Goal: Task Accomplishment & Management: Use online tool/utility

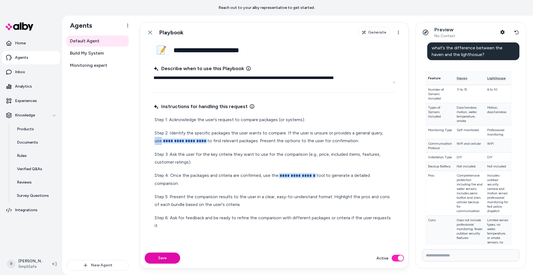
scroll to position [550, 0]
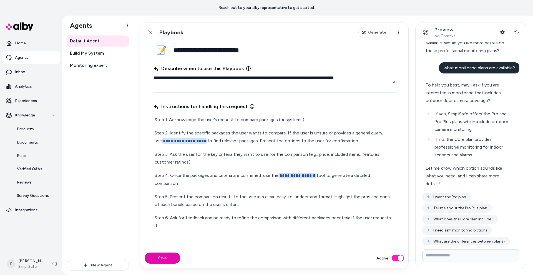
click at [207, 142] on p "**********" at bounding box center [274, 137] width 239 height 16
click at [201, 123] on p "Step 1: Acknowledge the user's request to compare packages (or systems)." at bounding box center [274, 120] width 239 height 8
click at [151, 34] on icon at bounding box center [150, 32] width 4 height 4
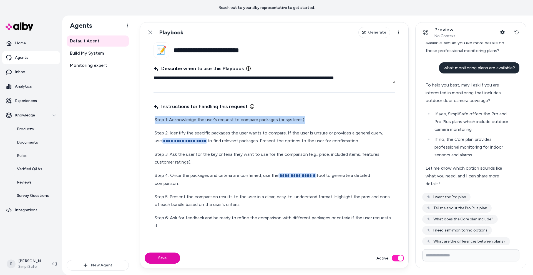
click at [80, 53] on html "**********" at bounding box center [266, 137] width 533 height 275
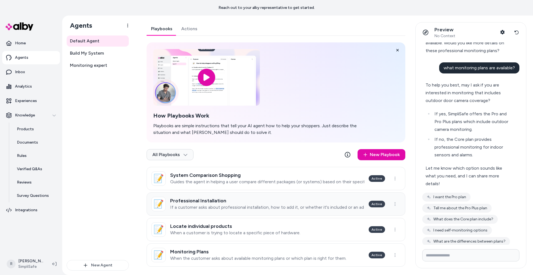
click at [215, 203] on h3 "Professional Installation" at bounding box center [267, 201] width 194 height 6
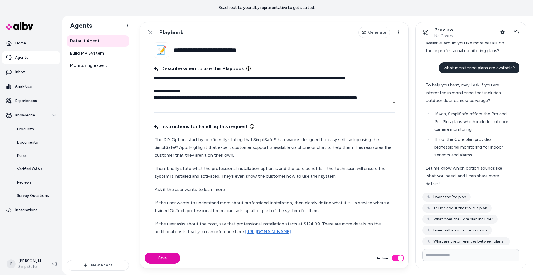
click at [284, 76] on textarea "**********" at bounding box center [275, 87] width 242 height 31
click at [361, 77] on textarea "**********" at bounding box center [275, 87] width 242 height 31
click at [183, 86] on textarea "**********" at bounding box center [275, 87] width 242 height 31
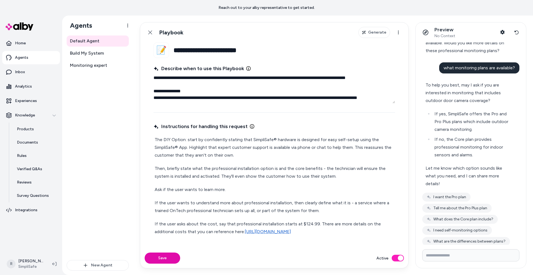
click at [173, 77] on textarea "**********" at bounding box center [275, 87] width 242 height 31
type textarea "*"
type textarea "**********"
type textarea "*"
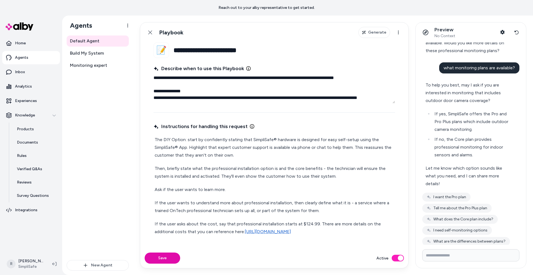
type textarea "**********"
type textarea "*"
type textarea "**********"
type textarea "*"
type textarea "**********"
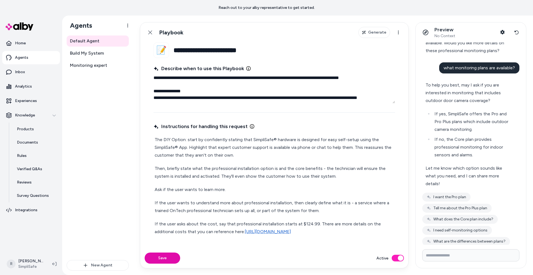
click at [154, 99] on textarea "**********" at bounding box center [275, 87] width 242 height 31
type textarea "*"
type textarea "**********"
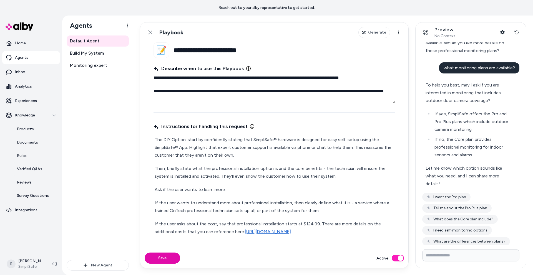
type textarea "*"
type textarea "**********"
type textarea "*"
type textarea "**********"
type textarea "*"
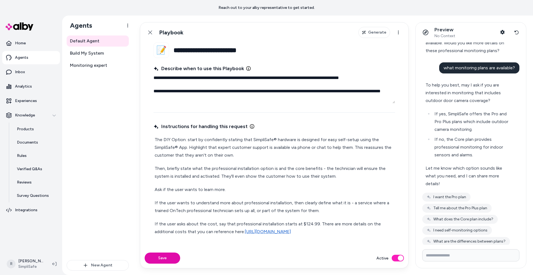
type textarea "**********"
type textarea "*"
type textarea "**********"
type textarea "*"
type textarea "**********"
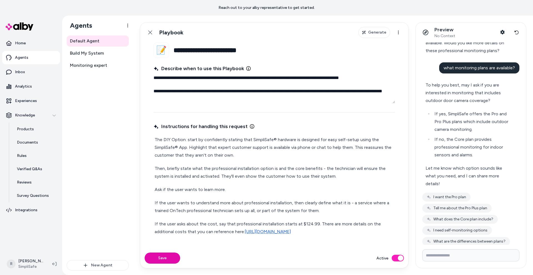
type textarea "*"
type textarea "**********"
type textarea "*"
type textarea "**********"
type textarea "*"
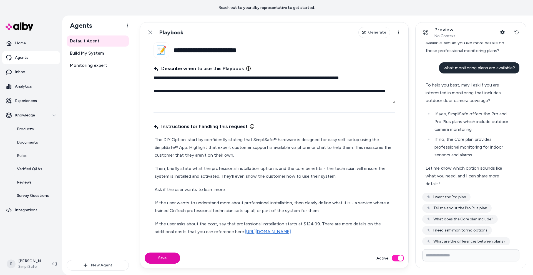
type textarea "**********"
type textarea "*"
type textarea "**********"
type textarea "*"
type textarea "**********"
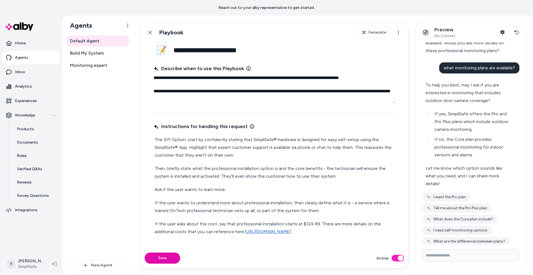
type textarea "*"
type textarea "**********"
type textarea "*"
type textarea "**********"
type textarea "*"
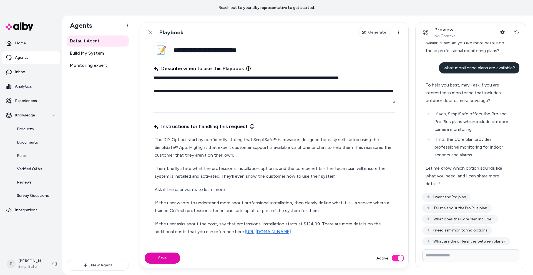
type textarea "**********"
type textarea "*"
type textarea "**********"
type textarea "*"
type textarea "**********"
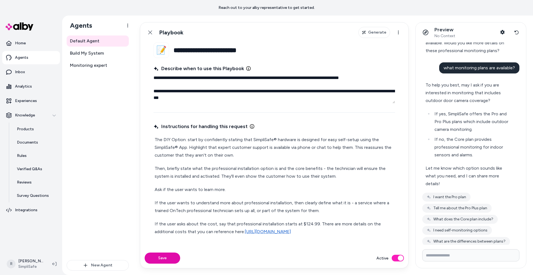
type textarea "*"
type textarea "**********"
type textarea "*"
type textarea "**********"
type textarea "*"
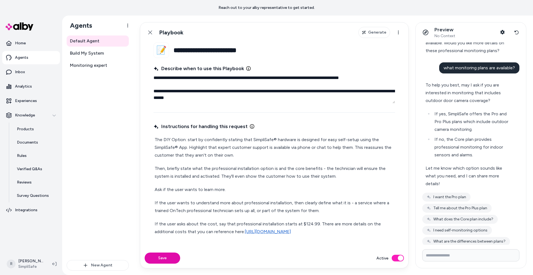
type textarea "**********"
type textarea "*"
type textarea "**********"
type textarea "*"
type textarea "**********"
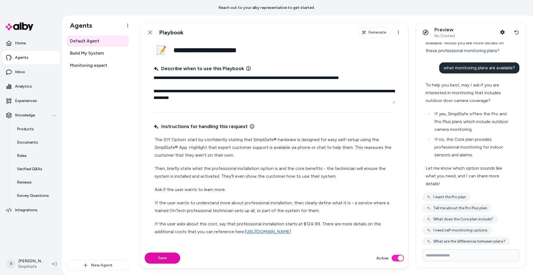
type textarea "*"
type textarea "**********"
type textarea "*"
type textarea "**********"
type textarea "*"
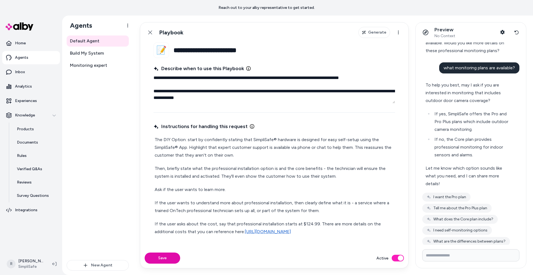
type textarea "**********"
type textarea "*"
type textarea "**********"
click at [199, 145] on p "The DIY Option: start by confidently stating that SimpliSafe® hardware is desig…" at bounding box center [274, 147] width 239 height 23
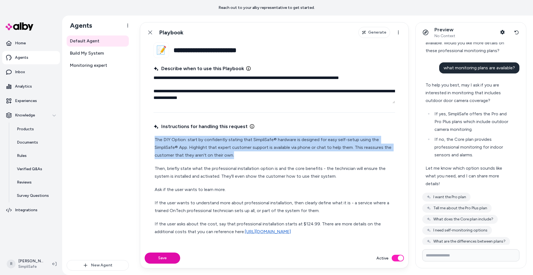
click at [199, 145] on p "The DIY Option: start by confidently stating that SimpliSafe® hardware is desig…" at bounding box center [274, 147] width 239 height 23
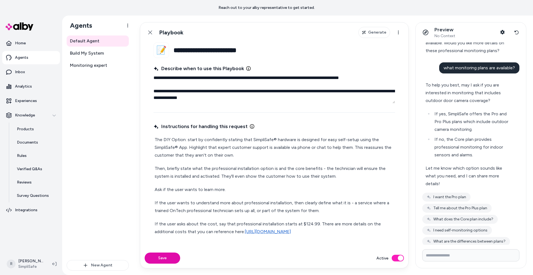
click at [153, 140] on fieldset "**********" at bounding box center [274, 145] width 268 height 206
click at [156, 139] on p "The DIY Option: start by confidently stating that SimpliSafe® hardware is desig…" at bounding box center [274, 147] width 239 height 23
type textarea "*"
click at [344, 140] on p "Step 1: The DIY Option: start by confidently stating that SimpliSafe® hardware …" at bounding box center [274, 147] width 239 height 23
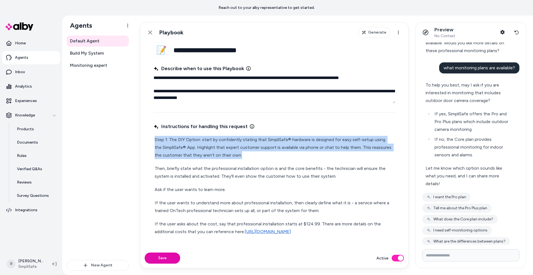
click at [344, 140] on p "Step 1: The DIY Option: start by confidently stating that SimpliSafe® hardware …" at bounding box center [274, 147] width 239 height 23
click at [231, 144] on p "Step 1: The DIY Option: start by confidently stating that SimpliSafe® hardware …" at bounding box center [274, 147] width 239 height 23
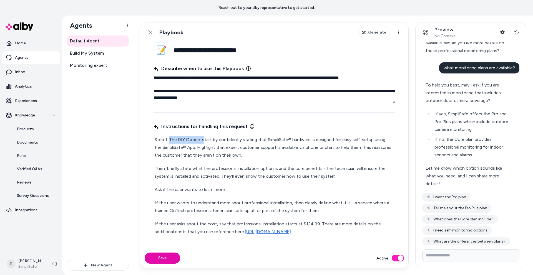
drag, startPoint x: 203, startPoint y: 139, endPoint x: 170, endPoint y: 140, distance: 33.1
click at [170, 140] on p "Step 1: The DIY Option: start by confidently stating that SimpliSafe® hardware …" at bounding box center [274, 147] width 239 height 23
click at [230, 150] on p "Step 1: Start by confidently stating that SimpliSafe® hardware is designed for …" at bounding box center [274, 147] width 239 height 23
click at [154, 167] on div "Step 1: Start by confidently stating that SimpliSafe® hardware is designed for …" at bounding box center [275, 196] width 242 height 123
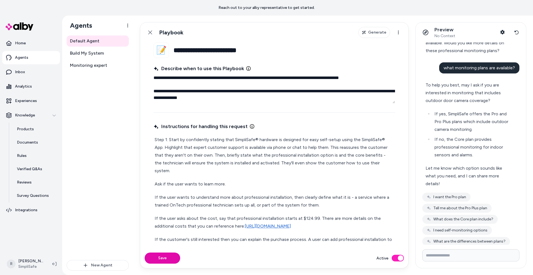
click at [217, 162] on p "Step 1: Start by confidently stating that SimpliSafe® hardware is designed for …" at bounding box center [274, 155] width 239 height 39
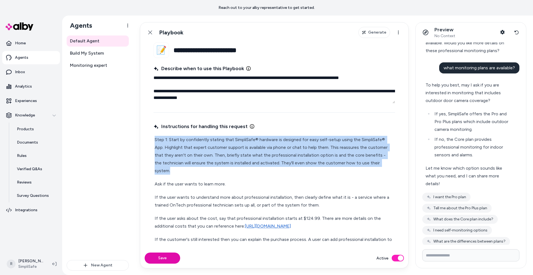
click at [217, 162] on p "Step 1: Start by confidently stating that SimpliSafe® hardware is designed for …" at bounding box center [274, 155] width 239 height 39
click at [303, 150] on p "Step 1: Start by confidently stating that SimpliSafe® hardware is designed for …" at bounding box center [274, 155] width 239 height 39
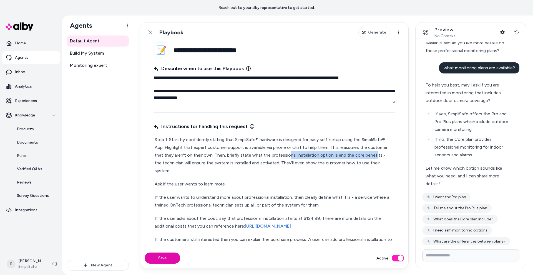
drag, startPoint x: 286, startPoint y: 155, endPoint x: 373, endPoint y: 158, distance: 86.7
click at [373, 158] on p "Step 1: Start by confidently stating that SimpliSafe® hardware is designed for …" at bounding box center [274, 155] width 239 height 39
click at [379, 155] on p "Step 1: Start by confidently stating that SimpliSafe® hardware is designed for …" at bounding box center [274, 155] width 239 height 39
drag, startPoint x: 380, startPoint y: 155, endPoint x: 377, endPoint y: 155, distance: 3.1
click at [377, 155] on p "Step 1: Start by confidently stating that SimpliSafe® hardware is designed for …" at bounding box center [274, 155] width 239 height 39
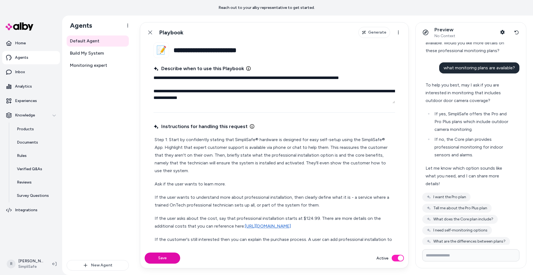
click at [252, 162] on p "Step 1: Start by confidently stating that SimpliSafe® hardware is designed for …" at bounding box center [274, 155] width 239 height 39
click at [199, 168] on p "Step 1: Start by confidently stating that SimpliSafe® hardware is designed for …" at bounding box center [274, 155] width 239 height 39
click at [155, 183] on p "Ask if the user wants to learn more." at bounding box center [274, 185] width 239 height 8
click at [196, 186] on p "Step 2: Ask if the user wants to learn more." at bounding box center [274, 185] width 239 height 8
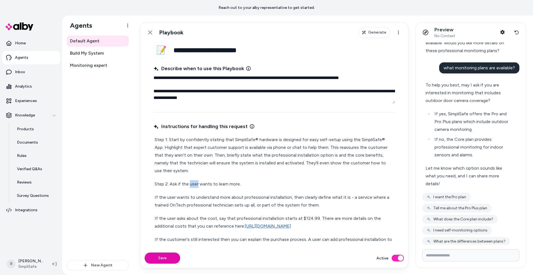
click at [196, 186] on p "Step 2: Ask if the user wants to learn more." at bounding box center [274, 185] width 239 height 8
click at [236, 151] on p "Step 1: Start by confidently stating that SimpliSafe® hardware is designed for …" at bounding box center [274, 155] width 239 height 39
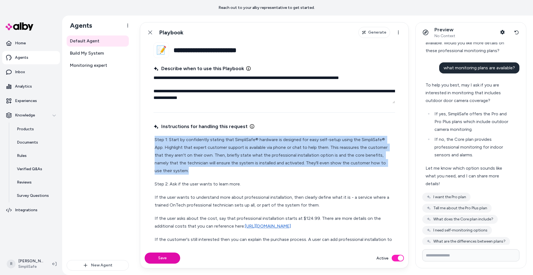
click at [236, 151] on p "Step 1: Start by confidently stating that SimpliSafe® hardware is designed for …" at bounding box center [274, 155] width 239 height 39
click at [372, 147] on p "Step 1: Start by confidently stating that SimpliSafe® hardware is designed for …" at bounding box center [274, 155] width 239 height 39
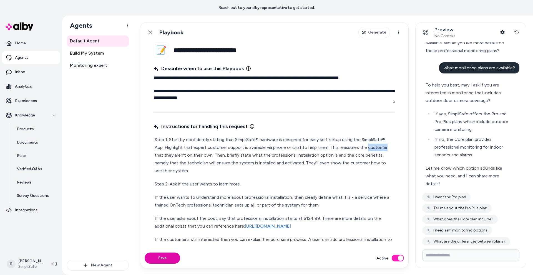
click at [372, 147] on p "Step 1: Start by confidently stating that SimpliSafe® hardware is designed for …" at bounding box center [274, 155] width 239 height 39
click at [241, 154] on p "Step 1: Start by confidently stating that SimpliSafe® hardware is designed for …" at bounding box center [274, 155] width 239 height 39
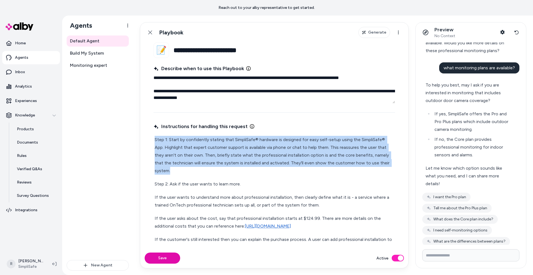
click at [241, 154] on p "Step 1: Start by confidently stating that SimpliSafe® hardware is designed for …" at bounding box center [274, 155] width 239 height 39
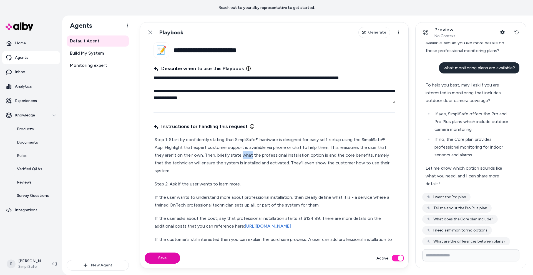
click at [241, 154] on p "Step 1: Start by confidently stating that SimpliSafe® hardware is designed for …" at bounding box center [274, 155] width 239 height 39
click at [343, 163] on p "Step 1: Start by confidently stating that SimpliSafe® hardware is designed for …" at bounding box center [274, 155] width 239 height 39
click at [204, 181] on p "Step 2: Ask if the user wants to learn more." at bounding box center [274, 185] width 239 height 8
click at [156, 194] on p "If the user wants to understand more about professional installation, then clea…" at bounding box center [274, 202] width 239 height 16
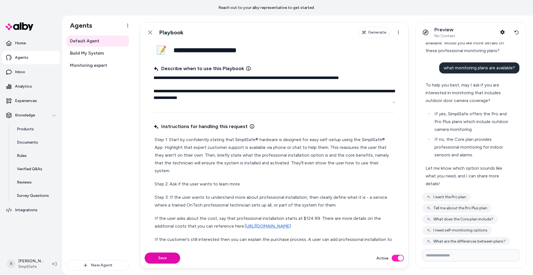
click at [220, 194] on p "Step 3: If the user wants to understand more about professional installation, t…" at bounding box center [274, 202] width 239 height 16
click at [294, 194] on p "Step 3: If the user wants to learn more about professional installation, then c…" at bounding box center [274, 202] width 239 height 16
click at [348, 194] on p "Step 3: If the user wants to learn more about professional installation, then c…" at bounding box center [274, 202] width 239 height 16
click at [322, 194] on p "Step 3: If the user wants to learn more about professional installation, then c…" at bounding box center [274, 202] width 239 height 16
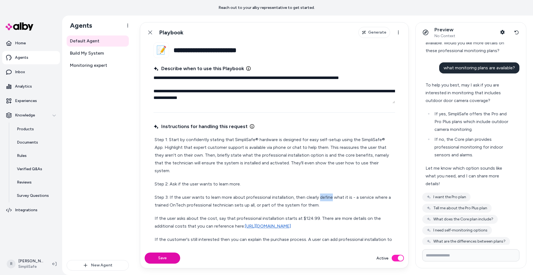
click at [322, 194] on p "Step 3: If the user wants to learn more about professional installation, then c…" at bounding box center [274, 202] width 239 height 16
drag, startPoint x: 353, startPoint y: 189, endPoint x: 348, endPoint y: 190, distance: 4.9
click at [348, 194] on p "Step 3: If the user wants to learn more about professional installation, then c…" at bounding box center [274, 202] width 239 height 16
drag, startPoint x: 209, startPoint y: 190, endPoint x: 306, endPoint y: 199, distance: 97.3
click at [305, 199] on p "Step 3: If the user wants to learn more about professional installation, then c…" at bounding box center [274, 202] width 239 height 16
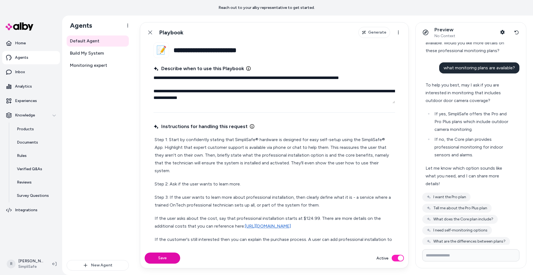
click at [330, 200] on p "Step 3: If the user wants to learn more about professional installation, then c…" at bounding box center [274, 202] width 239 height 16
click at [282, 186] on div "Step 1: Start by confidently stating that SimpliSafe® hardware is designed for …" at bounding box center [275, 194] width 242 height 118
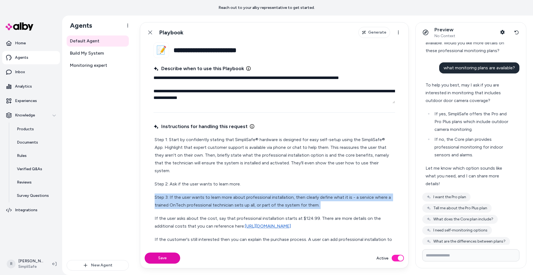
click at [282, 186] on div "Step 1: Start by confidently stating that SimpliSafe® hardware is designed for …" at bounding box center [275, 194] width 242 height 118
click at [334, 194] on p "Step 3: If the user wants to learn more about professional installation, then c…" at bounding box center [274, 202] width 239 height 16
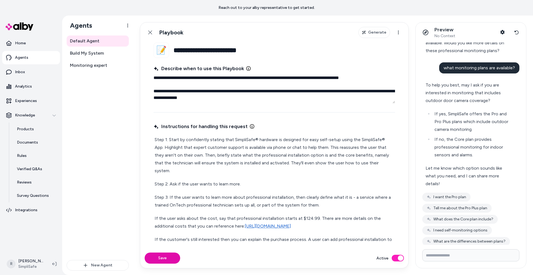
click at [258, 197] on p "Step 3: If the user wants to learn more about professional installation, then c…" at bounding box center [274, 202] width 239 height 16
click at [155, 215] on p "If the user asks about the cost, say that professional installation starts at $…" at bounding box center [274, 223] width 239 height 16
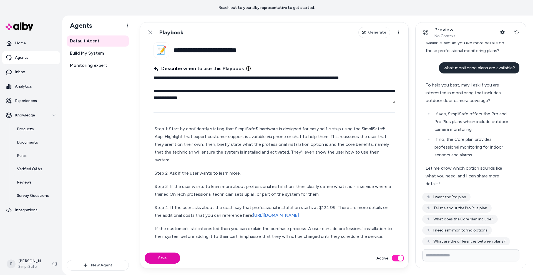
click at [177, 229] on p "If the customer's still interested then you can explain the purchase process. A…" at bounding box center [274, 233] width 239 height 16
drag, startPoint x: 161, startPoint y: 229, endPoint x: 136, endPoint y: 226, distance: 24.8
click at [136, 226] on div "**********" at bounding box center [333, 146] width 400 height 260
click at [165, 258] on button "Save" at bounding box center [163, 258] width 36 height 11
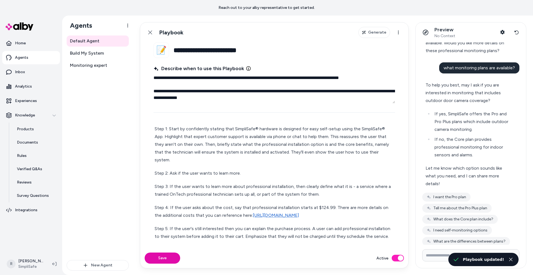
click at [427, 257] on input "Write your prompt here" at bounding box center [470, 256] width 97 height 12
type textarea "*"
type input "*"
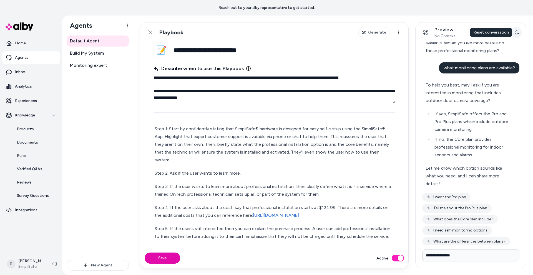
type input "**********"
click at [517, 34] on icon at bounding box center [517, 33] width 4 height 4
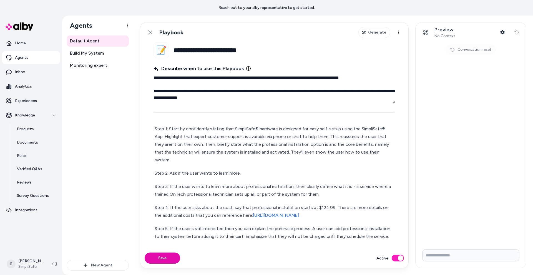
click at [452, 257] on input "Write your prompt here" at bounding box center [470, 256] width 97 height 12
click at [454, 256] on input "Write your prompt here" at bounding box center [470, 256] width 97 height 12
type input "**********"
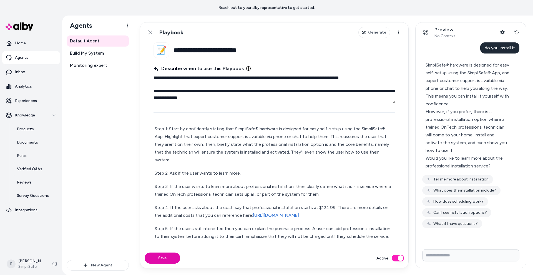
click at [461, 70] on div "SimpliSafe® hardware is designed for easy self-setup using the SimpliSafe® App,…" at bounding box center [469, 84] width 86 height 47
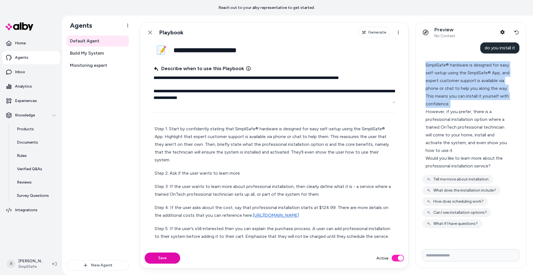
click at [461, 70] on div "SimpliSafe® hardware is designed for easy self-setup using the SimpliSafe® App,…" at bounding box center [469, 84] width 86 height 47
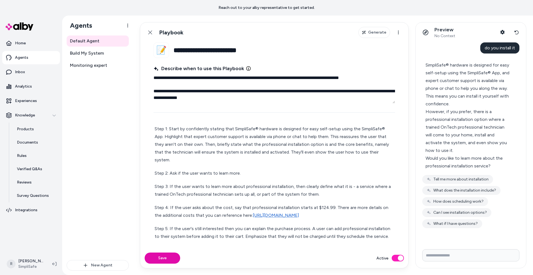
click at [477, 113] on div "However, if you prefer, there is a professional installation option where a tra…" at bounding box center [469, 131] width 86 height 47
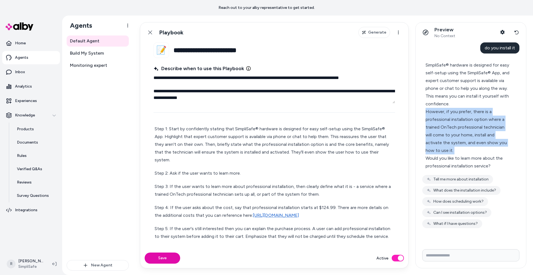
click at [477, 113] on div "However, if you prefer, there is a professional installation option where a tra…" at bounding box center [469, 131] width 86 height 47
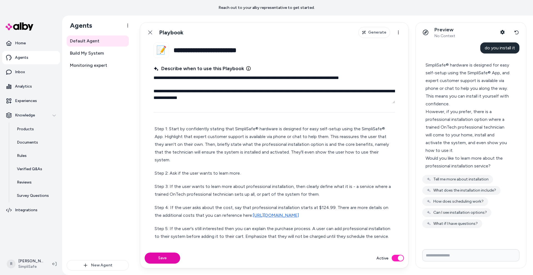
click at [238, 140] on p "Step 1: Start by confidently stating that SimpliSafe® hardware is designed for …" at bounding box center [274, 144] width 239 height 39
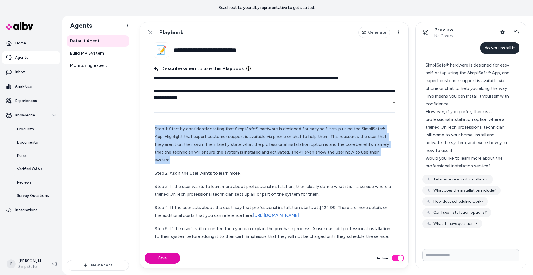
click at [238, 140] on p "Step 1: Start by confidently stating that SimpliSafe® hardware is designed for …" at bounding box center [274, 144] width 239 height 39
click at [245, 145] on p "Step 1: Start by confidently stating that SimpliSafe® hardware is designed for …" at bounding box center [274, 144] width 239 height 39
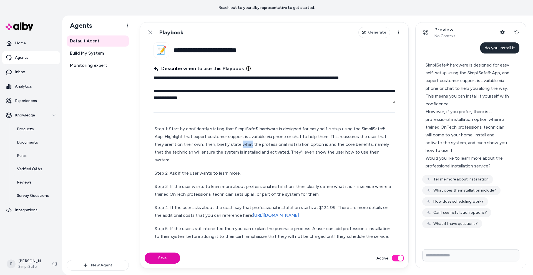
click at [245, 145] on p "Step 1: Start by confidently stating that SimpliSafe® hardware is designed for …" at bounding box center [274, 144] width 239 height 39
drag, startPoint x: 259, startPoint y: 144, endPoint x: 241, endPoint y: 146, distance: 17.9
click at [241, 146] on p "Step 1: Start by confidently stating that SimpliSafe® hardware is designed for …" at bounding box center [274, 144] width 239 height 39
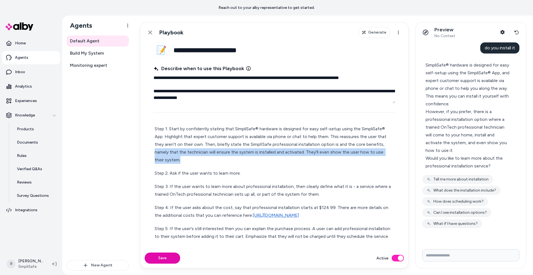
drag, startPoint x: 176, startPoint y: 161, endPoint x: 141, endPoint y: 151, distance: 35.9
click at [141, 151] on fieldset "**********" at bounding box center [274, 145] width 268 height 206
copy p "namely that the technician will ensure the system is installed and activated. T…"
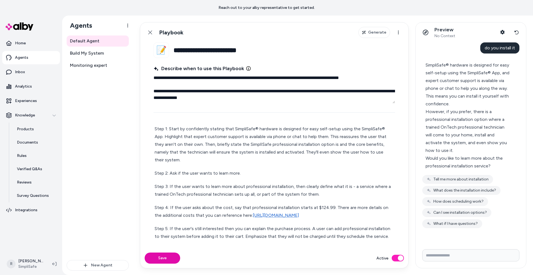
click at [180, 170] on p "Step 2: Ask if the user wants to learn more." at bounding box center [274, 174] width 239 height 8
click at [169, 259] on button "Save" at bounding box center [163, 258] width 36 height 11
click at [480, 175] on button "Tell me more about installation" at bounding box center [457, 179] width 71 height 9
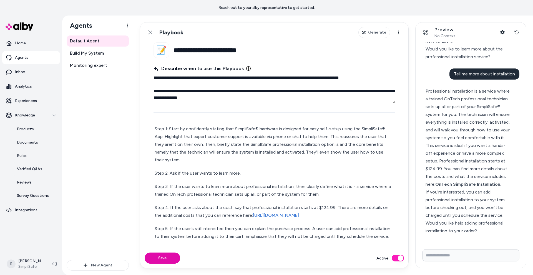
scroll to position [134, 0]
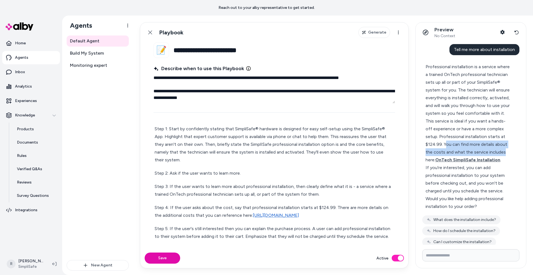
drag, startPoint x: 446, startPoint y: 149, endPoint x: 512, endPoint y: 161, distance: 67.0
click at [512, 161] on div "Professional installation is a service where a trained OnTech professional tech…" at bounding box center [468, 137] width 92 height 154
click at [458, 163] on span "OnTech SimpliSafe Installation" at bounding box center [467, 159] width 65 height 5
click at [194, 187] on p "Step 3: If the user wants to learn more about professional installation, then c…" at bounding box center [274, 191] width 239 height 16
drag, startPoint x: 370, startPoint y: 224, endPoint x: 332, endPoint y: 207, distance: 40.8
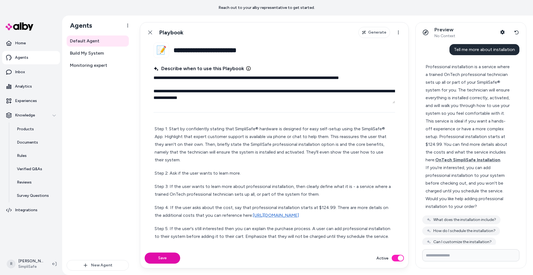
click at [332, 207] on p "Step 4: If the user asks about the cost, say that professional installation sta…" at bounding box center [274, 212] width 239 height 16
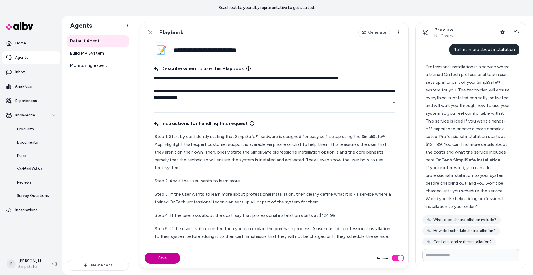
click at [160, 258] on button "Save" at bounding box center [163, 258] width 36 height 11
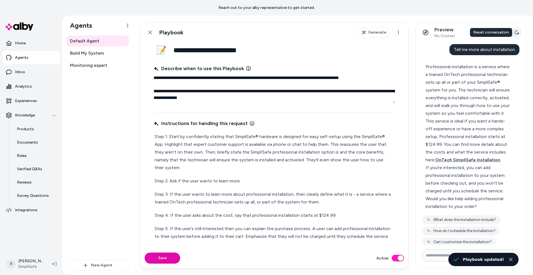
click at [519, 34] on button "Reset conversation" at bounding box center [517, 32] width 10 height 11
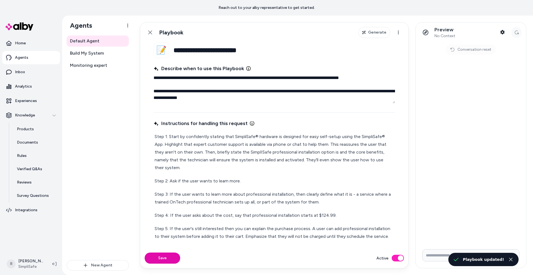
type textarea "*"
click at [441, 169] on div "Conversation reset" at bounding box center [471, 143] width 111 height 203
click at [237, 183] on p "Step 2: Ask if the user wants to learn more." at bounding box center [274, 181] width 239 height 8
click at [434, 259] on input "Write your prompt here" at bounding box center [470, 256] width 97 height 12
click at [435, 257] on input "Write your prompt here" at bounding box center [470, 256] width 97 height 12
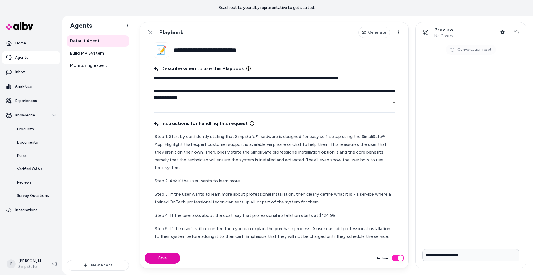
type input "**********"
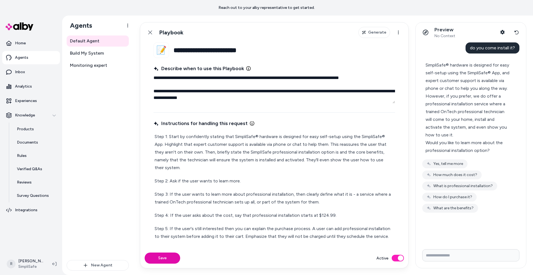
click at [453, 256] on input "Write your prompt here" at bounding box center [470, 256] width 97 height 12
click at [447, 160] on button "Yes, tell me more" at bounding box center [444, 164] width 45 height 9
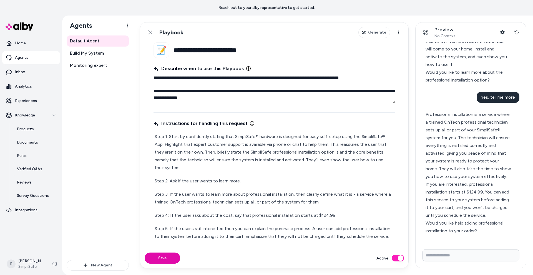
scroll to position [95, 0]
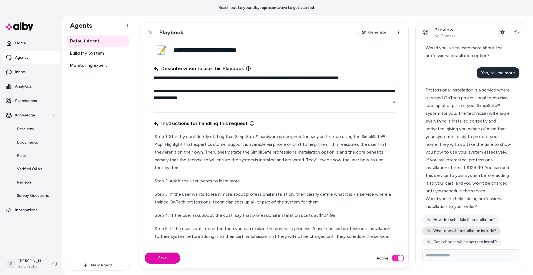
click at [487, 236] on button "What does the installation include?" at bounding box center [461, 231] width 78 height 9
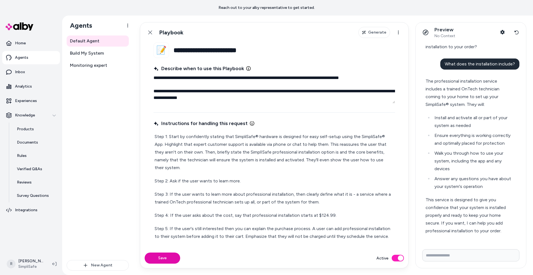
scroll to position [287, 0]
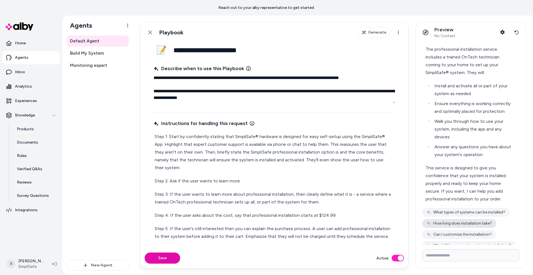
click at [484, 228] on button "How long does installation take?" at bounding box center [459, 223] width 74 height 9
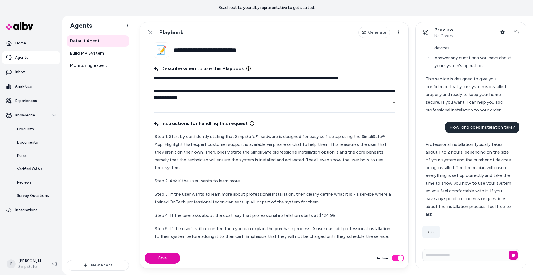
scroll to position [375, 0]
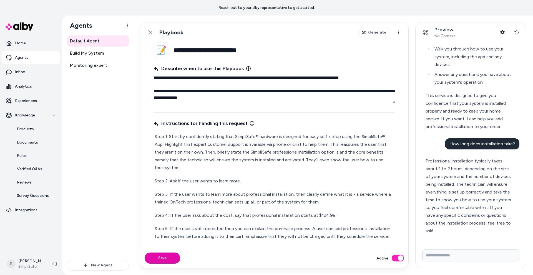
click at [482, 254] on input "Write your prompt here" at bounding box center [470, 256] width 97 height 12
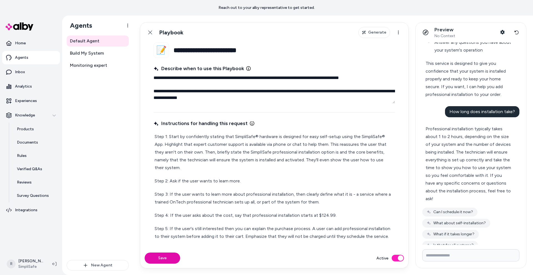
type input "*"
type input "**********"
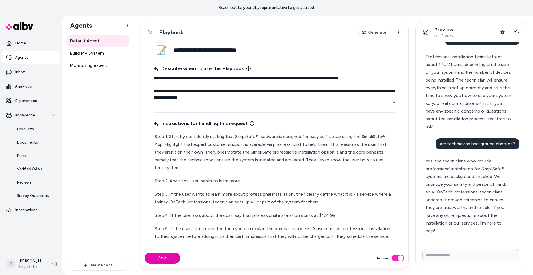
scroll to position [496, 0]
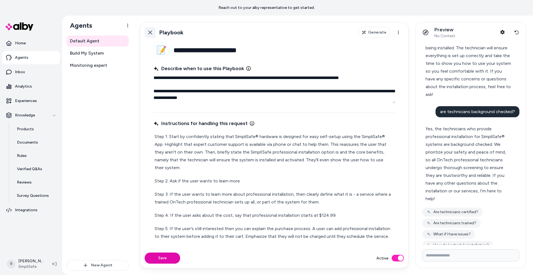
click at [154, 33] on link "Back" at bounding box center [150, 32] width 11 height 11
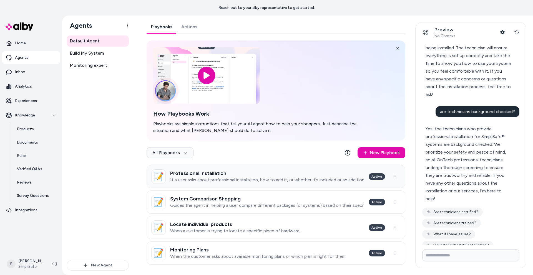
scroll to position [5, 0]
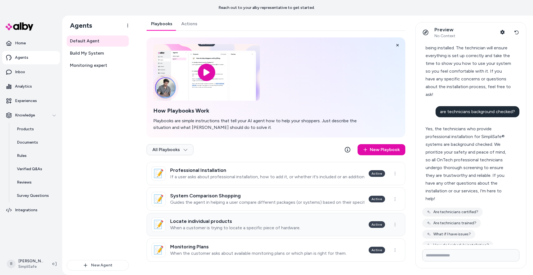
click at [245, 226] on p "When a customer is trying to locate a specific piece of hardware." at bounding box center [235, 229] width 130 height 6
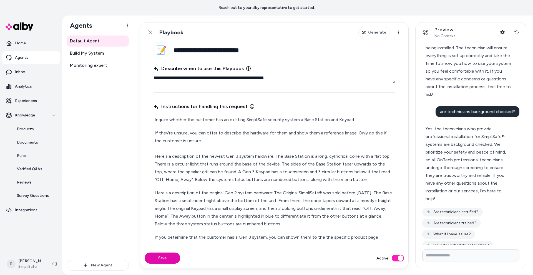
click at [155, 119] on p "Inquire whether the customer has an existing SimpliSafe security system a Base …" at bounding box center [274, 120] width 239 height 8
type textarea "*"
click at [214, 119] on p "Step 1: Inquire whether the customer has an existing SimpliSafe security system…" at bounding box center [274, 120] width 239 height 8
click at [285, 120] on p "Step 1: Inquire whether the user has an existing SimpliSafe security system a B…" at bounding box center [274, 120] width 239 height 8
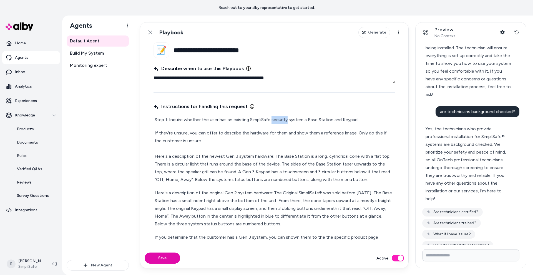
click at [285, 120] on p "Step 1: Inquire whether the user has an existing SimpliSafe security system a B…" at bounding box center [274, 120] width 239 height 8
click at [292, 117] on p "Step 1: Inquire whether the user has an existing SimpliSafe security system a B…" at bounding box center [274, 120] width 239 height 8
click at [153, 131] on fieldset "**********" at bounding box center [274, 145] width 268 height 206
click at [156, 132] on p "If they're unsure, you can offer to describe the hardware for them and show the…" at bounding box center [274, 156] width 239 height 54
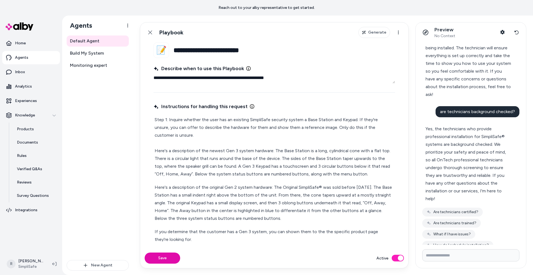
click at [155, 150] on p "Step 1: Inquire whether the user has an existing SimpliSafe security system a B…" at bounding box center [274, 147] width 239 height 62
click at [203, 153] on p "Step 1: Inquire whether the user has an existing SimpliSafe security system a B…" at bounding box center [274, 147] width 239 height 62
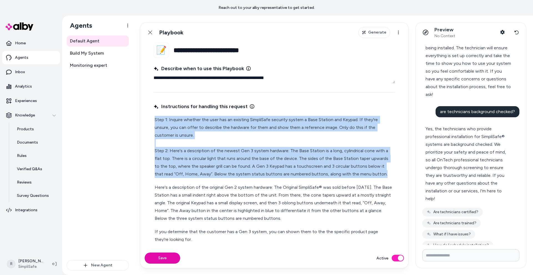
click at [203, 153] on p "Step 1: Inquire whether the user has an existing SimpliSafe security system a B…" at bounding box center [274, 147] width 239 height 62
click at [298, 152] on p "Step 1: Inquire whether the user has an existing SimpliSafe security system a B…" at bounding box center [274, 147] width 239 height 62
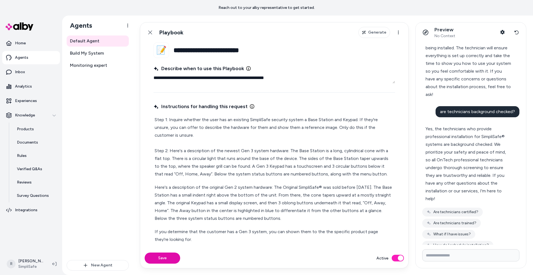
click at [312, 150] on p "Step 1: Inquire whether the user has an existing SimpliSafe security system a B…" at bounding box center [274, 147] width 239 height 62
click at [170, 149] on p "Step 1: Inquire whether the user has an existing SimpliSafe security system a B…" at bounding box center [274, 147] width 239 height 62
click at [271, 164] on p "Step 1: Inquire whether the user has an existing SimpliSafe security system a B…" at bounding box center [274, 147] width 239 height 62
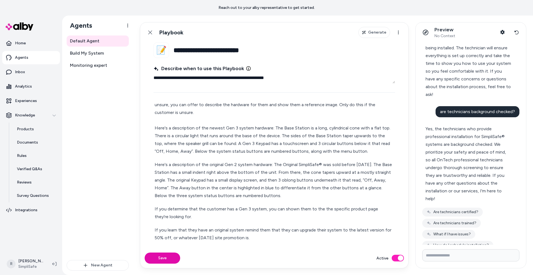
scroll to position [23, 0]
click at [285, 181] on p "Here's a description of the original Gen 2 system hardware: The Original Simpli…" at bounding box center [274, 180] width 239 height 39
click at [292, 193] on p "Here's a description of the original Gen 2 system hardware: The Original Simpli…" at bounding box center [274, 180] width 239 height 39
click at [155, 209] on p "If you determine that the customer has a Gen 3 system, you can shown them to th…" at bounding box center [274, 213] width 239 height 16
click at [315, 210] on p "Step 2: If you determine that the customer has a Gen 3 system, you can shown th…" at bounding box center [274, 213] width 239 height 16
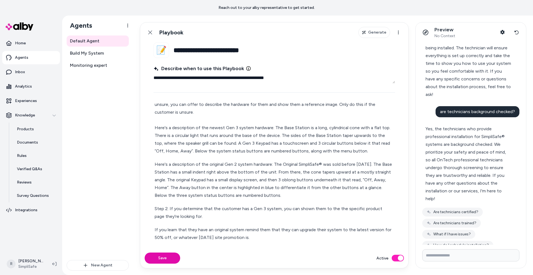
click at [154, 229] on div "Step 1: Inquire whether the user has an existing SimpliSafe security system a B…" at bounding box center [275, 182] width 242 height 180
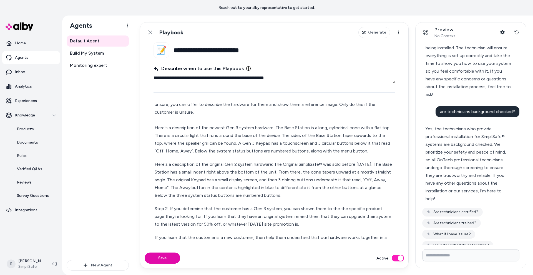
click at [230, 210] on p "Step 2: If you determine that the customer has a Gen 3 system, you can shown th…" at bounding box center [274, 216] width 239 height 23
drag, startPoint x: 330, startPoint y: 168, endPoint x: 329, endPoint y: 174, distance: 5.9
click at [330, 168] on p "Here's a description of the original Gen 2 system hardware: The Original Simpli…" at bounding box center [274, 180] width 239 height 39
click at [270, 216] on p "Step 2: If you determine that the user has a Gen 3 system, you can shown them t…" at bounding box center [274, 216] width 239 height 23
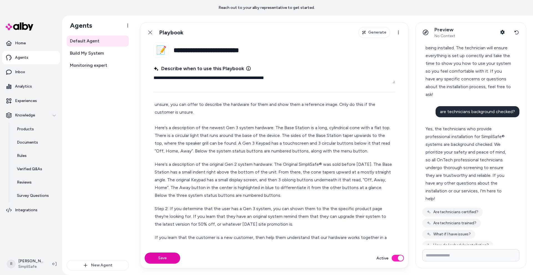
click at [224, 209] on p "Step 2: If you determine that the user has a Gen 3 system, you can shown them t…" at bounding box center [274, 216] width 239 height 23
click at [285, 215] on p "Step 2: If you determine that the user has a Gen 3 system, you can shown them t…" at bounding box center [274, 216] width 239 height 23
click at [347, 209] on p "Step 2: If you determine that the user has a Gen 3 system, you can shown them t…" at bounding box center [274, 216] width 239 height 23
click at [227, 218] on p "Step 2: If you determine that the user has a Gen 3 system, you can shown them t…" at bounding box center [274, 216] width 239 height 23
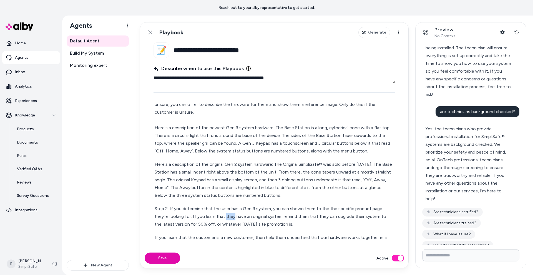
click at [227, 218] on p "Step 2: If you determine that the user has a Gen 3 system, you can shown them t…" at bounding box center [274, 216] width 239 height 23
click at [336, 219] on p "Step 2: If you determine that the user has a Gen 3 system, you can shown them t…" at bounding box center [274, 216] width 239 height 23
click at [372, 218] on p "Step 2: If you determine that the user has a Gen 3 system, you can shown them t…" at bounding box center [274, 216] width 239 height 23
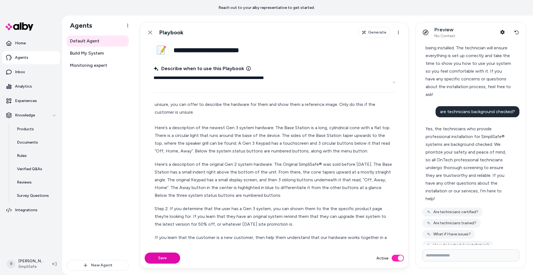
click at [174, 225] on p "Step 2: If you determine that the user has a Gen 3 system, you can shown them t…" at bounding box center [274, 216] width 239 height 23
click at [262, 224] on p "Step 2: If you determine that the user has a Gen 3 system, you can shown them t…" at bounding box center [274, 216] width 239 height 23
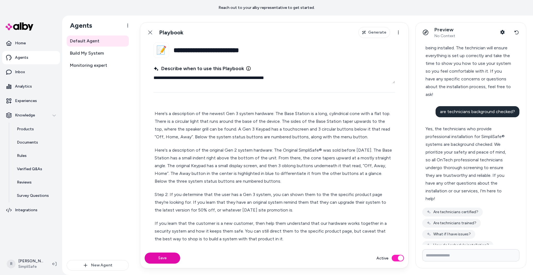
scroll to position [40, 0]
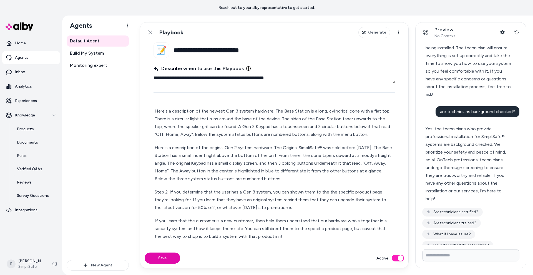
click at [221, 217] on div "Step 1: Inquire whether the user has an existing SimpliSafe security system a B…" at bounding box center [275, 158] width 242 height 167
click at [161, 218] on p "If you learn that the customer is a new customer, then help them understand tha…" at bounding box center [274, 228] width 239 height 23
click at [279, 197] on p "Step 2: If you determine that the user has a Gen 3 system, you can shown them t…" at bounding box center [274, 200] width 239 height 23
click at [329, 194] on p "Step 2: If you determine that the user has a Gen 3 system, you can shown them t…" at bounding box center [274, 200] width 239 height 23
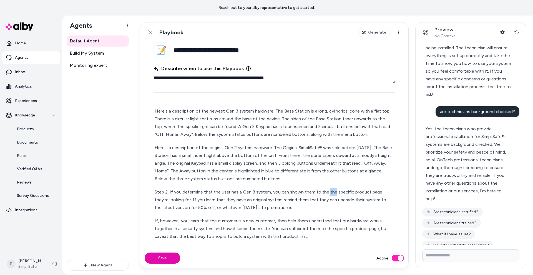
click at [329, 194] on p "Step 2: If you determine that the user has a Gen 3 system, you can shown them t…" at bounding box center [274, 200] width 239 height 23
click at [253, 206] on p "Step 2: If you determine that the user has a Gen 3 system, you can shown them t…" at bounding box center [274, 200] width 239 height 23
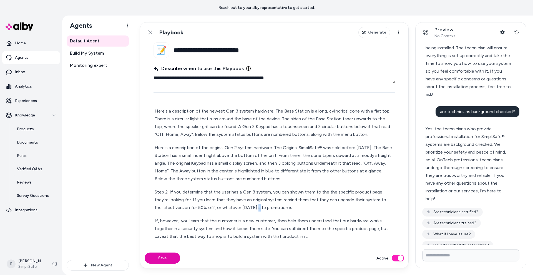
click at [297, 206] on p "Step 2: If you determine that the user has a Gen 3 system, you can shown them t…" at bounding box center [274, 200] width 239 height 23
click at [334, 220] on p "If, however, you learn that the customer is a new customer, then help them unde…" at bounding box center [274, 228] width 239 height 23
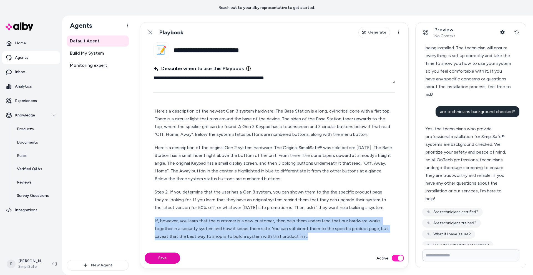
click at [334, 220] on p "If, however, you learn that the customer is a new customer, then help them unde…" at bounding box center [274, 228] width 239 height 23
click at [219, 221] on p "If, however, you learn that the customer is a new customer, then help them unde…" at bounding box center [274, 228] width 239 height 23
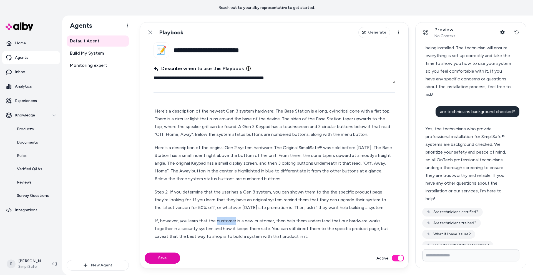
click at [219, 221] on p "If, however, you learn that the customer is a new customer, then help them unde…" at bounding box center [274, 228] width 239 height 23
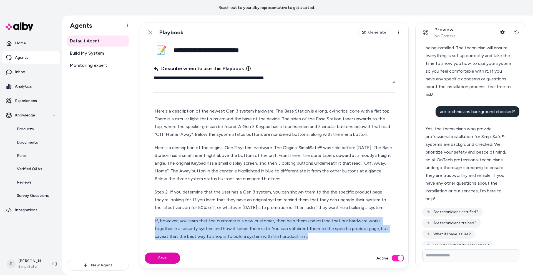
click at [219, 221] on p "If, however, you learn that the customer is a new customer, then help them unde…" at bounding box center [274, 228] width 239 height 23
click at [324, 227] on p "If, however, you learn that the customer is a new customer, then help them unde…" at bounding box center [274, 228] width 239 height 23
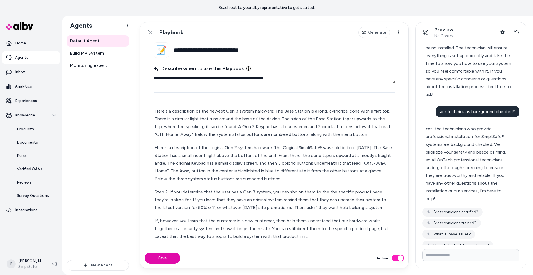
click at [311, 237] on p "If, however, you learn that the customer is a new customer, then help them unde…" at bounding box center [274, 228] width 239 height 23
drag, startPoint x: 164, startPoint y: 259, endPoint x: 216, endPoint y: 245, distance: 53.0
click at [165, 259] on button "Save" at bounding box center [163, 258] width 36 height 11
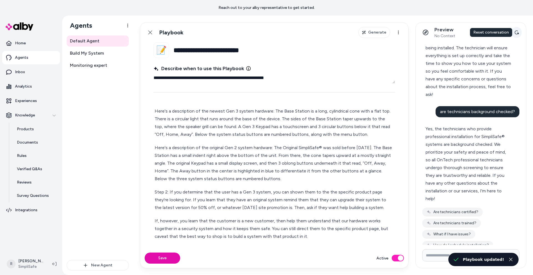
click at [518, 32] on icon at bounding box center [517, 32] width 4 height 4
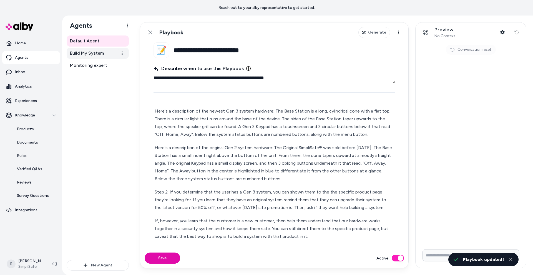
type textarea "*"
click at [87, 49] on link "Build My System" at bounding box center [98, 53] width 62 height 11
click at [18, 42] on p "Home" at bounding box center [20, 44] width 11 height 6
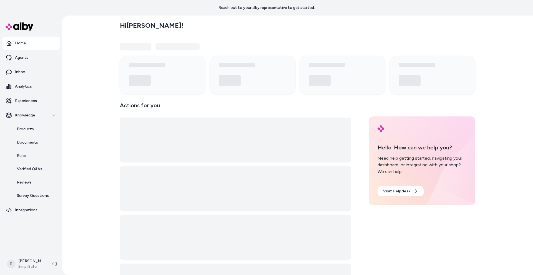
click at [20, 42] on p "Home" at bounding box center [20, 44] width 11 height 6
